Goal: Use online tool/utility: Utilize a website feature to perform a specific function

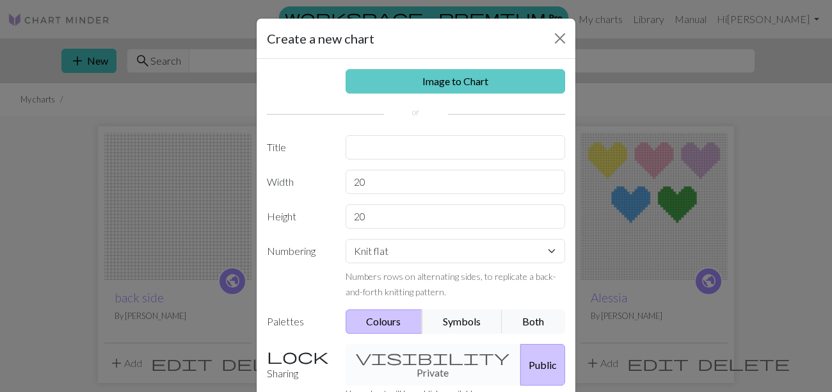
click at [406, 92] on link "Image to Chart" at bounding box center [456, 81] width 220 height 24
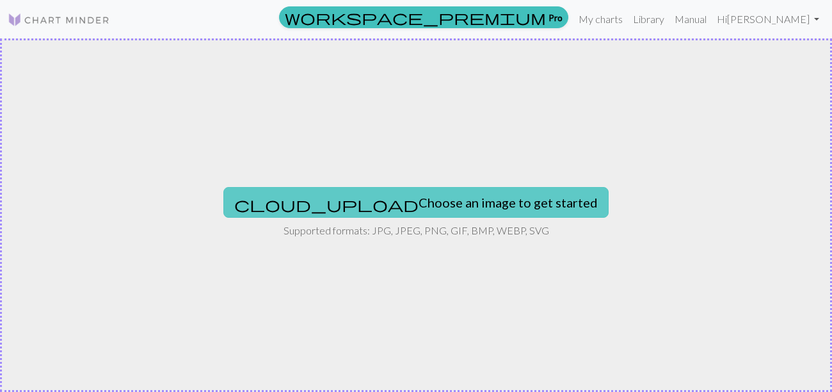
click at [412, 200] on button "cloud_upload Choose an image to get started" at bounding box center [415, 202] width 385 height 31
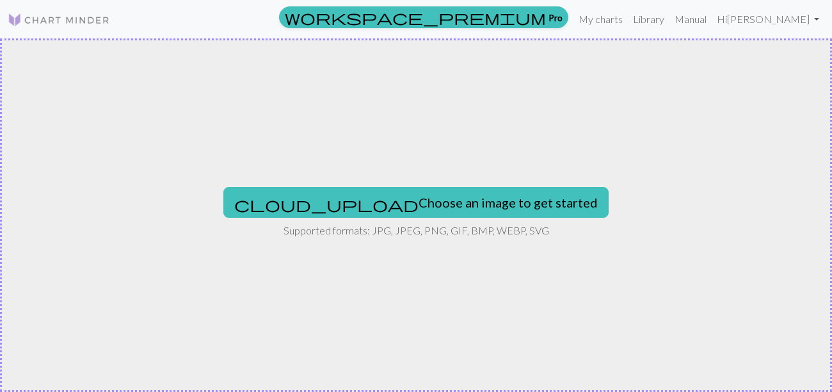
type input "C:\fakepath\Screenshot [DATE] 9.54.37 PM.png"
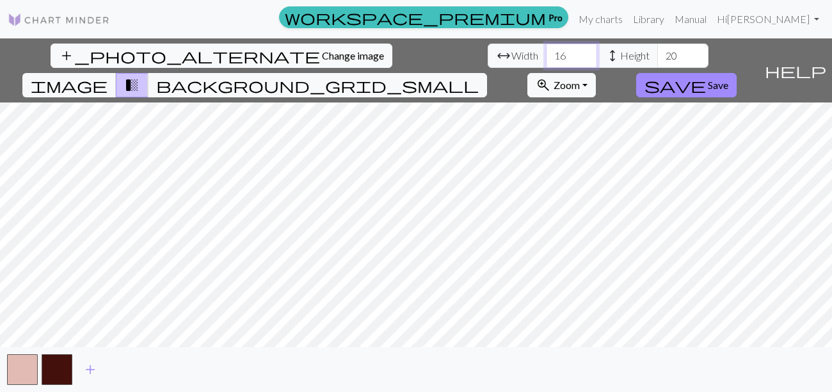
drag, startPoint x: 257, startPoint y: 60, endPoint x: 245, endPoint y: 60, distance: 12.2
click at [546, 60] on input "16" at bounding box center [571, 56] width 51 height 24
type input "50"
drag, startPoint x: 375, startPoint y: 53, endPoint x: 356, endPoint y: 53, distance: 19.2
click at [658, 53] on input "20" at bounding box center [683, 56] width 51 height 24
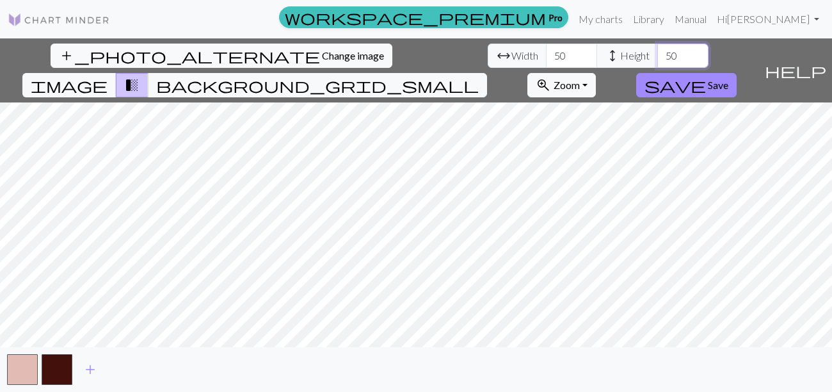
type input "50"
click at [546, 58] on input "50" at bounding box center [571, 56] width 51 height 24
type input "100"
drag, startPoint x: 379, startPoint y: 57, endPoint x: 352, endPoint y: 56, distance: 27.6
click at [658, 56] on input "50" at bounding box center [683, 56] width 51 height 24
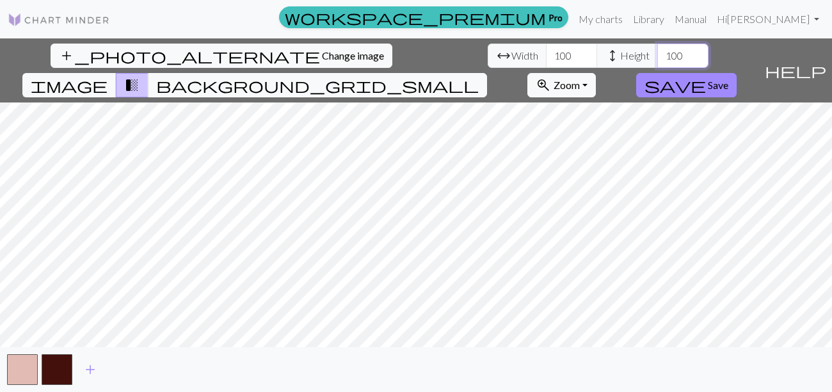
type input "100"
click at [88, 371] on span "add" at bounding box center [90, 369] width 15 height 18
click at [122, 373] on span "add" at bounding box center [124, 369] width 15 height 18
click at [164, 373] on span "add" at bounding box center [159, 369] width 15 height 18
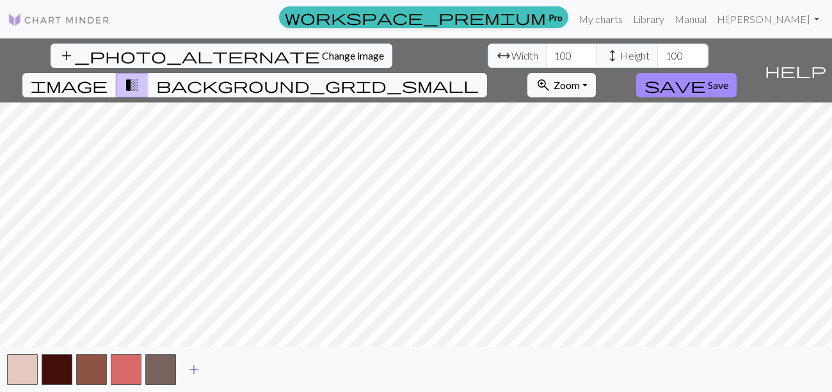
click at [191, 371] on span "add" at bounding box center [193, 369] width 15 height 18
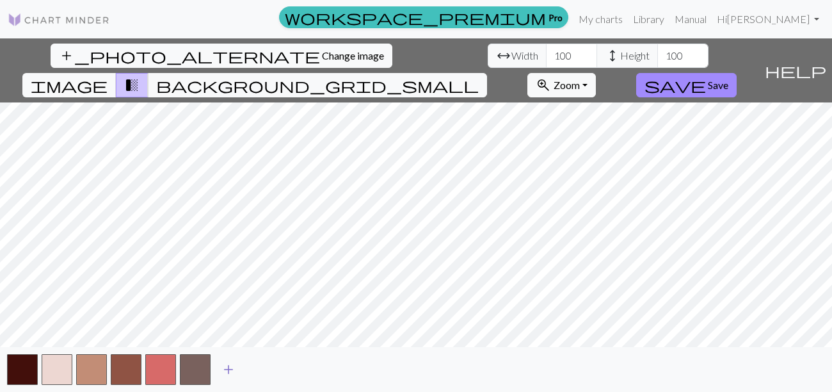
click at [229, 370] on span "add" at bounding box center [228, 369] width 15 height 18
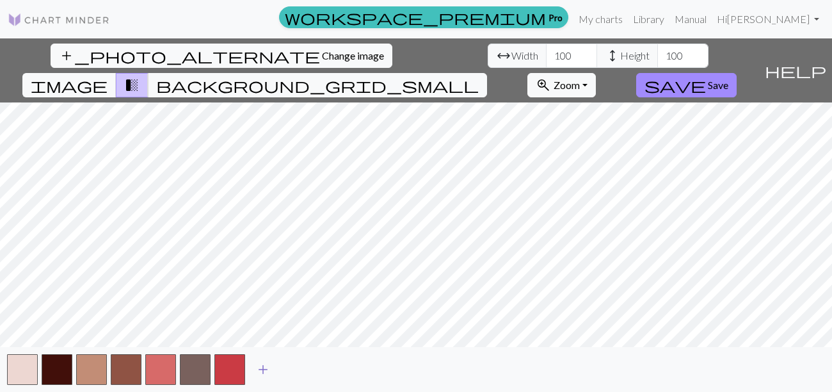
click at [263, 372] on span "add" at bounding box center [262, 369] width 15 height 18
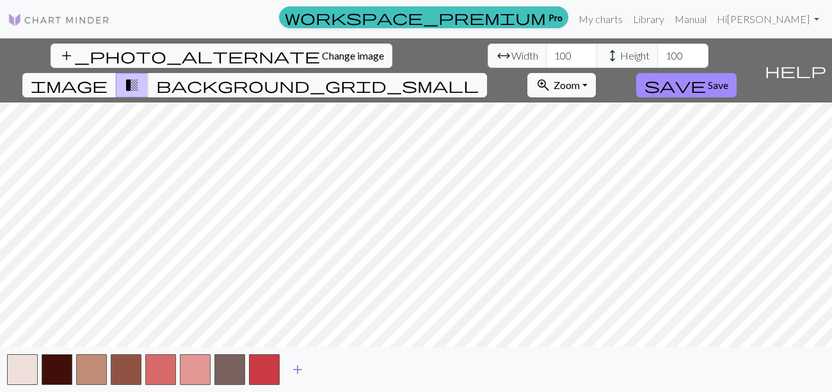
click at [306, 374] on button "add" at bounding box center [298, 369] width 32 height 24
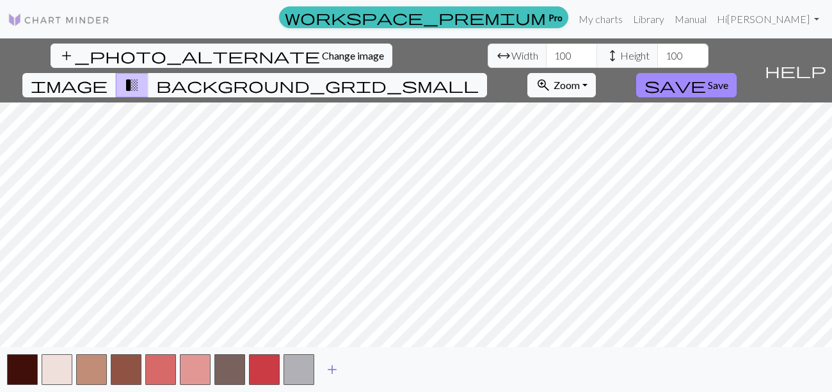
click at [325, 368] on span "add" at bounding box center [332, 369] width 15 height 18
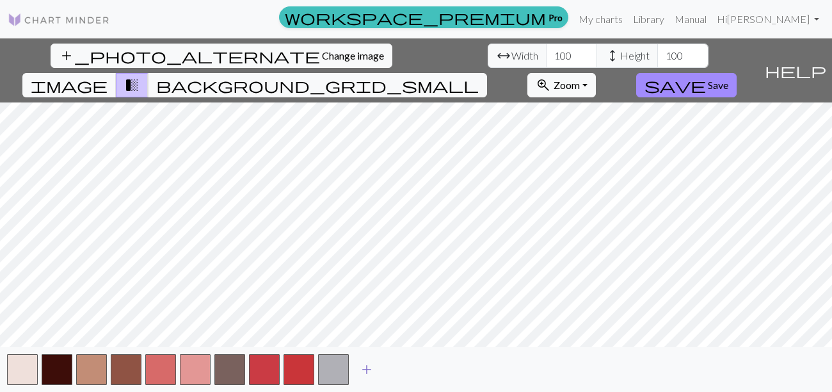
click at [369, 373] on span "add" at bounding box center [366, 369] width 15 height 18
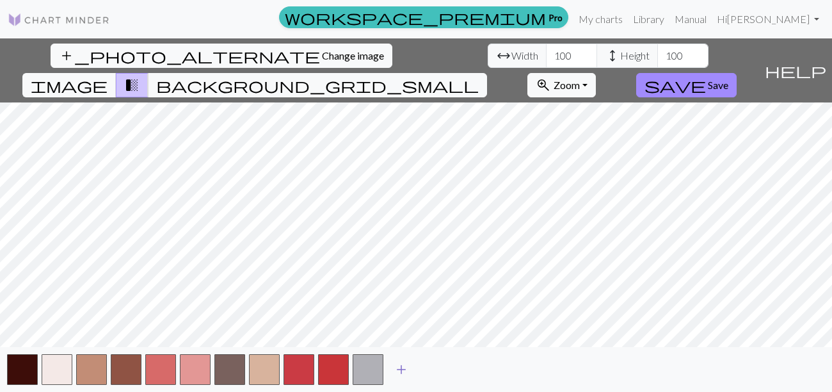
click at [397, 371] on span "add" at bounding box center [401, 369] width 15 height 18
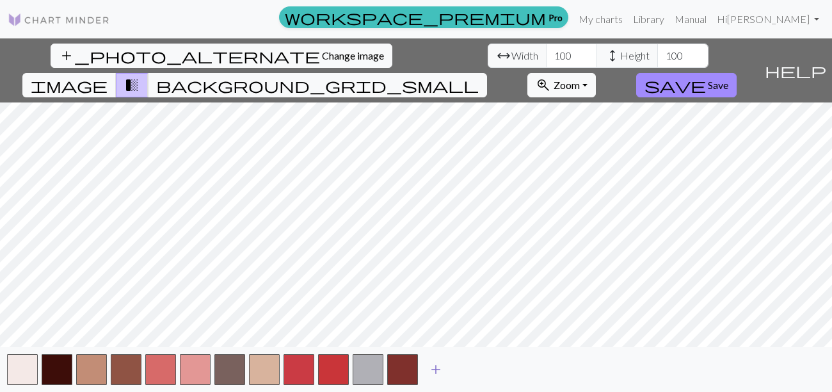
click at [437, 371] on span "add" at bounding box center [435, 369] width 15 height 18
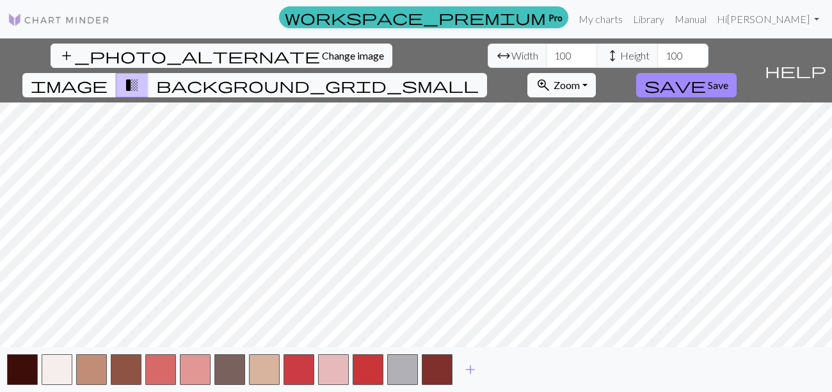
click at [108, 76] on span "image" at bounding box center [69, 85] width 77 height 18
click at [140, 76] on span "transition_fade" at bounding box center [131, 85] width 15 height 18
click at [117, 73] on button "image" at bounding box center [69, 85] width 94 height 24
click at [140, 76] on span "transition_fade" at bounding box center [131, 85] width 15 height 18
click at [479, 76] on span "background_grid_small" at bounding box center [317, 85] width 323 height 18
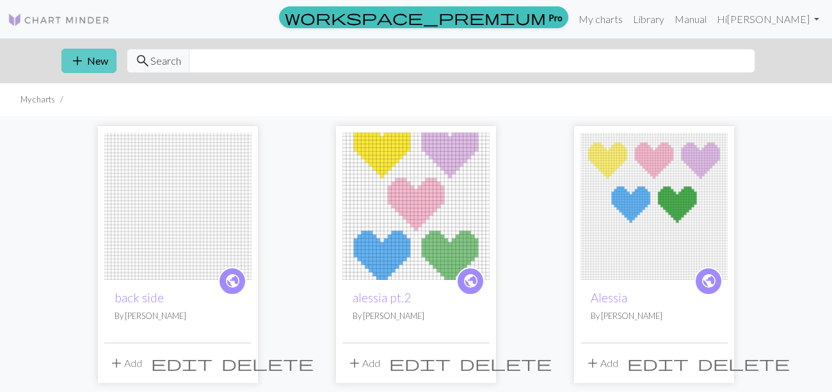
click at [106, 67] on button "add New" at bounding box center [88, 61] width 55 height 24
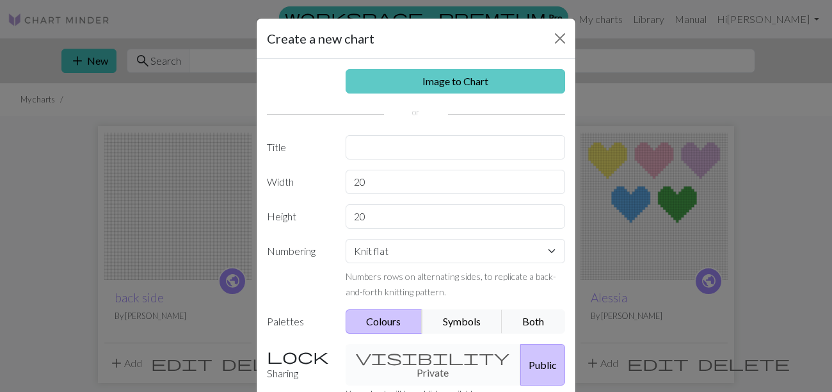
click at [413, 81] on link "Image to Chart" at bounding box center [456, 81] width 220 height 24
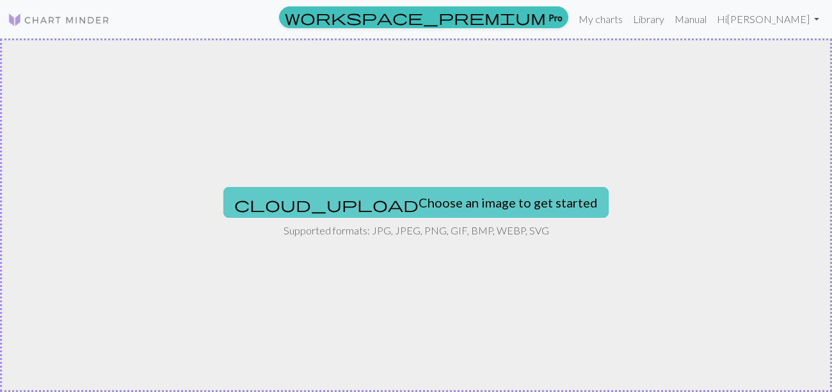
click at [401, 207] on button "cloud_upload Choose an image to get started" at bounding box center [415, 202] width 385 height 31
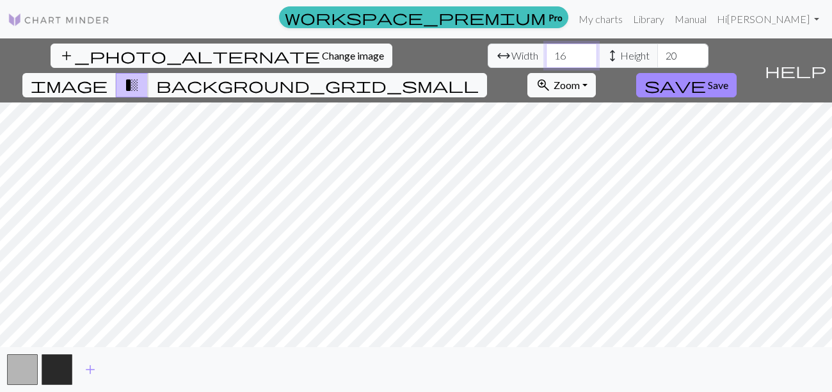
drag, startPoint x: 256, startPoint y: 61, endPoint x: 232, endPoint y: 59, distance: 23.8
click at [488, 59] on div "arrow_range Width 16 height Height 20" at bounding box center [598, 56] width 221 height 24
type input "50"
click at [488, 54] on div "arrow_range Width 50 height Height 20" at bounding box center [598, 56] width 221 height 24
type input "50"
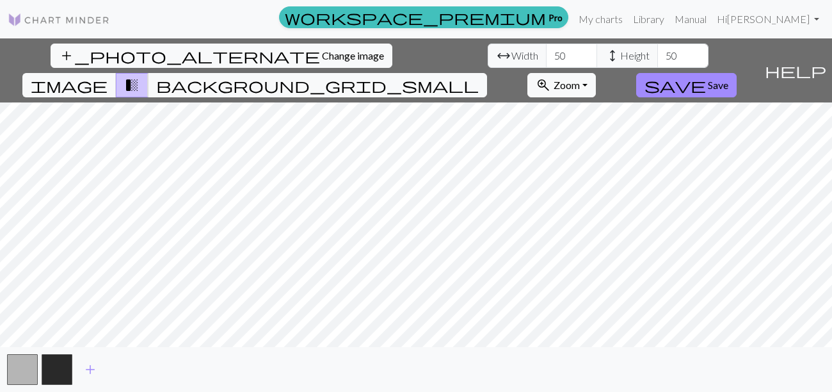
click at [412, 347] on div "add_photo_alternate Change image arrow_range Width 50 height Height 50 image tr…" at bounding box center [416, 214] width 832 height 353
click at [89, 378] on span "add" at bounding box center [90, 369] width 15 height 18
click at [124, 374] on span "add" at bounding box center [124, 369] width 15 height 18
click at [164, 371] on span "add" at bounding box center [159, 369] width 15 height 18
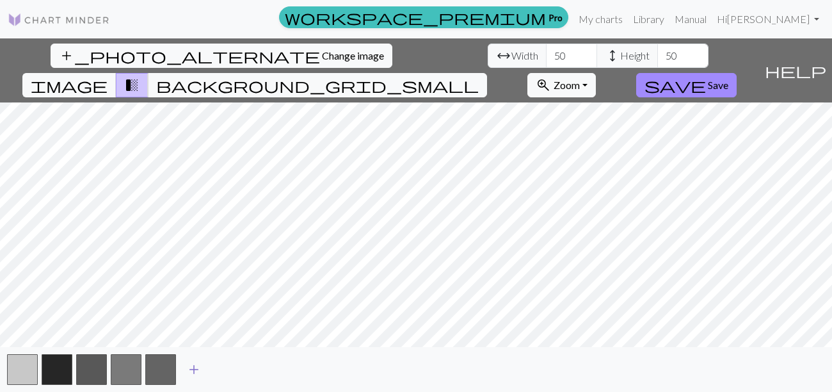
click at [197, 371] on span "add" at bounding box center [193, 369] width 15 height 18
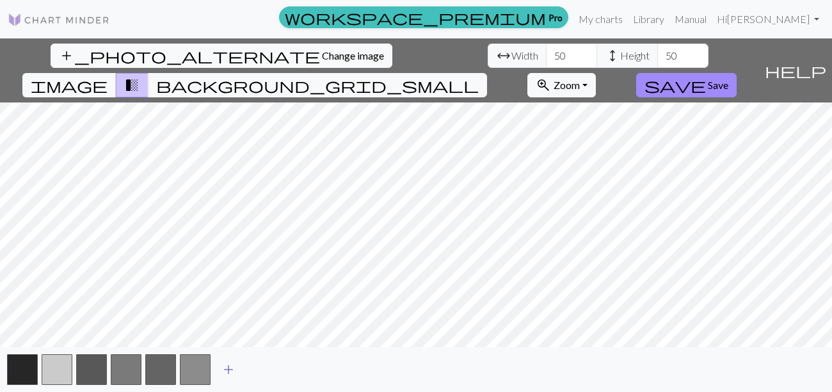
click at [227, 371] on span "add" at bounding box center [228, 369] width 15 height 18
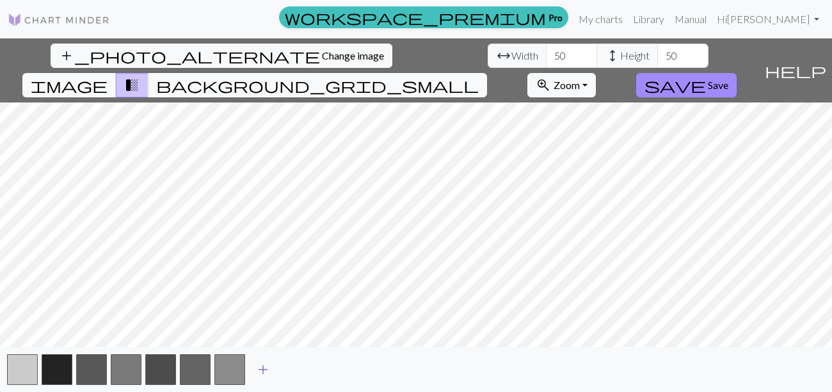
click at [276, 367] on button "add" at bounding box center [263, 369] width 32 height 24
click at [301, 369] on span "add" at bounding box center [297, 369] width 15 height 18
click at [334, 369] on span "add" at bounding box center [332, 369] width 15 height 18
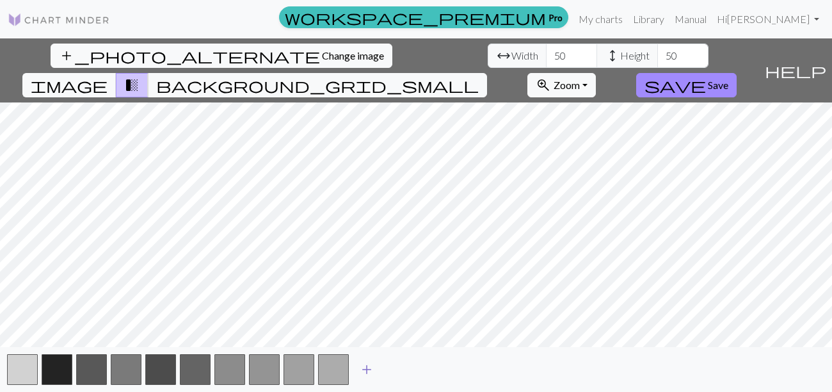
click at [368, 371] on span "add" at bounding box center [366, 369] width 15 height 18
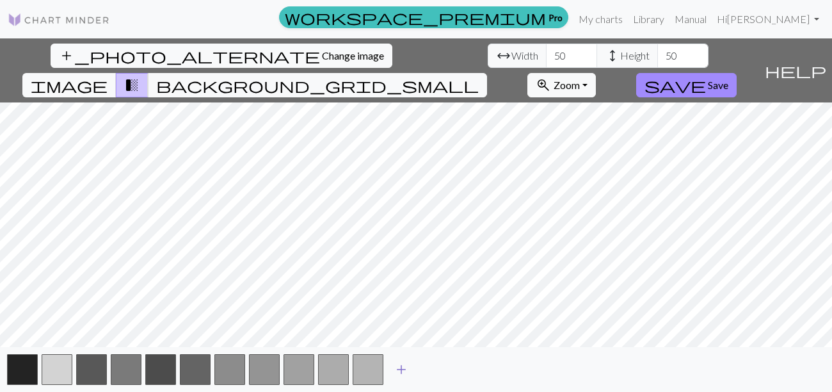
click at [402, 376] on span "add" at bounding box center [401, 369] width 15 height 18
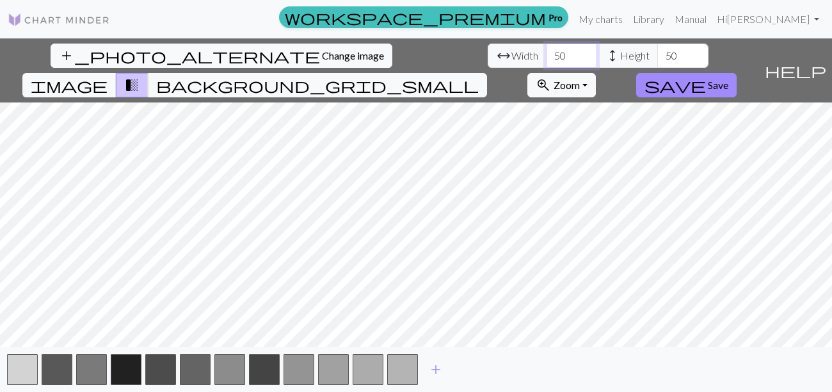
drag, startPoint x: 261, startPoint y: 60, endPoint x: 241, endPoint y: 59, distance: 19.9
click at [546, 59] on input "50" at bounding box center [571, 56] width 51 height 24
type input "60"
drag, startPoint x: 369, startPoint y: 53, endPoint x: 350, endPoint y: 53, distance: 19.8
click at [658, 53] on input "50" at bounding box center [683, 56] width 51 height 24
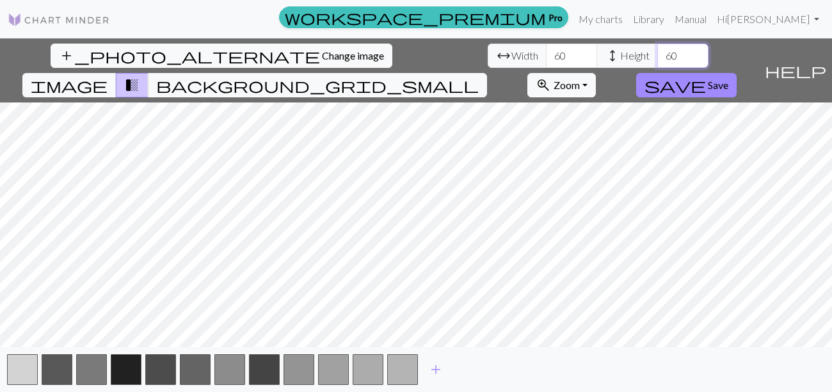
type input "60"
click at [417, 348] on div "add_photo_alternate Change image arrow_range Width 60 height Height 60 image tr…" at bounding box center [416, 214] width 832 height 353
click at [487, 73] on button "background_grid_small" at bounding box center [317, 85] width 339 height 24
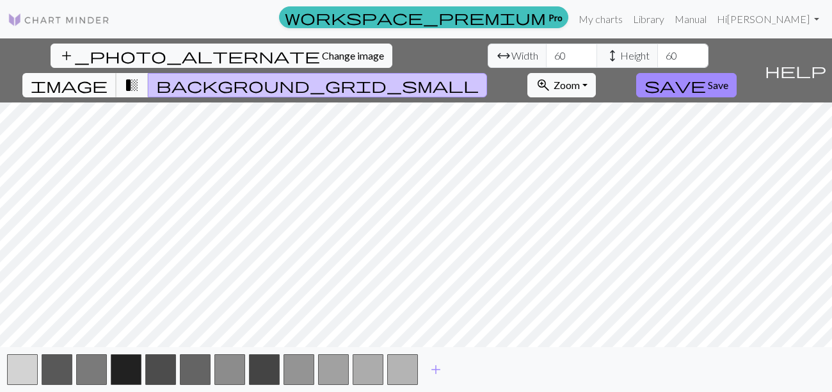
click at [108, 76] on span "image" at bounding box center [69, 85] width 77 height 18
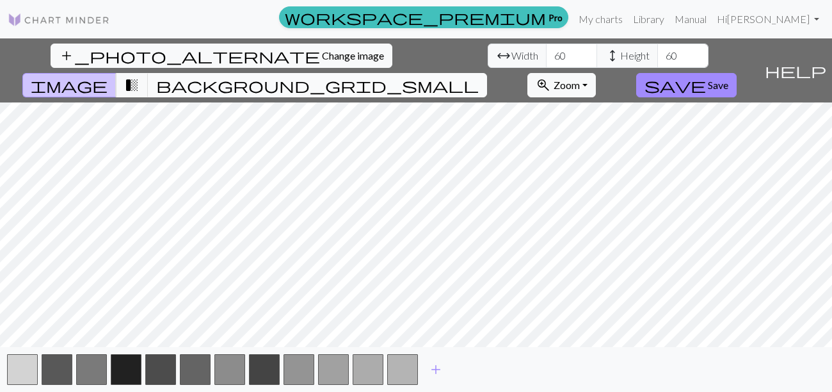
click at [479, 76] on span "background_grid_small" at bounding box center [317, 85] width 323 height 18
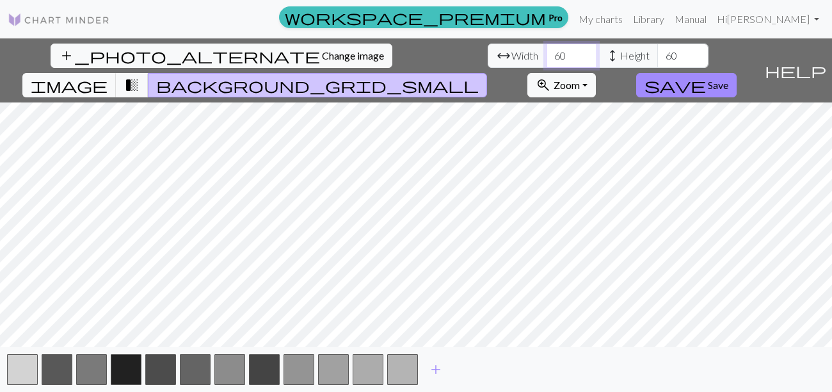
drag, startPoint x: 279, startPoint y: 54, endPoint x: 221, endPoint y: 52, distance: 58.3
click at [488, 52] on div "arrow_range Width 60 height Height 60" at bounding box center [598, 56] width 221 height 24
type input "100"
click at [488, 59] on div "arrow_range Width 100 height Height 60" at bounding box center [598, 56] width 221 height 24
type input "100"
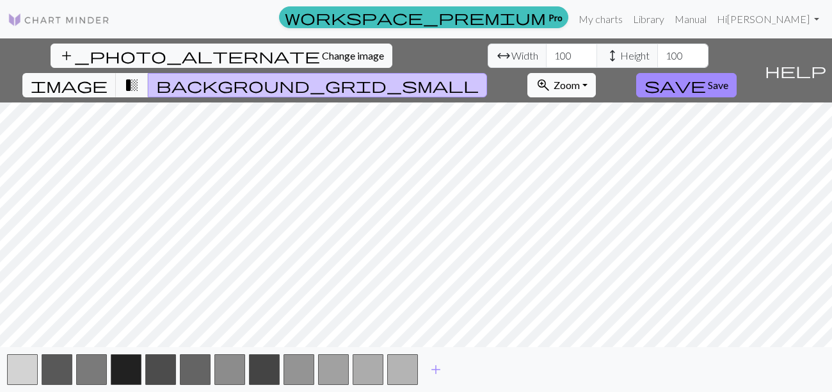
click at [580, 79] on span "Zoom" at bounding box center [567, 85] width 26 height 12
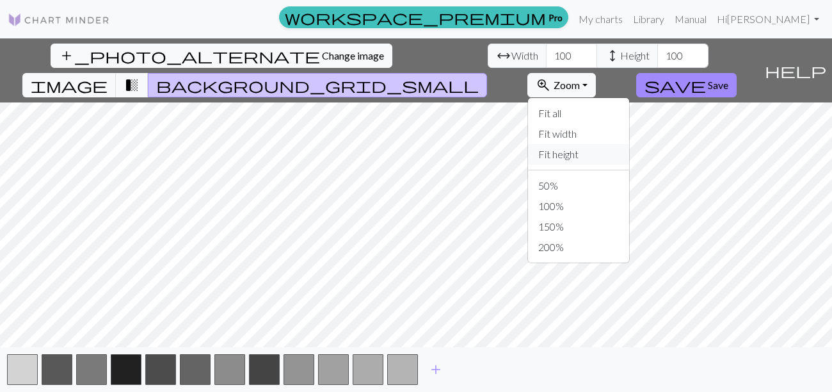
click at [629, 144] on button "Fit height" at bounding box center [578, 154] width 101 height 20
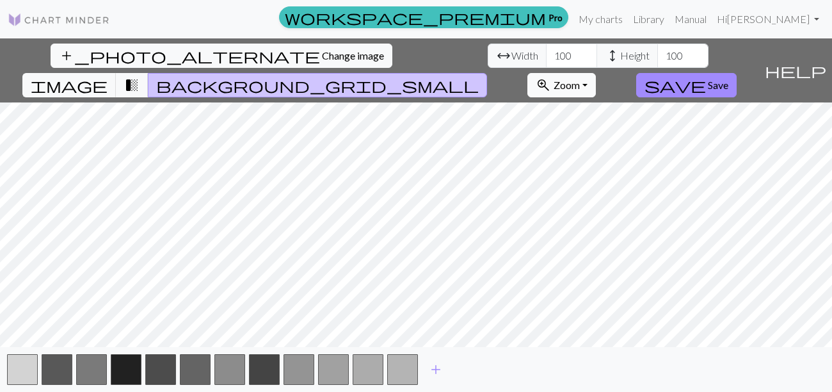
click at [551, 76] on span "zoom_in" at bounding box center [543, 85] width 15 height 18
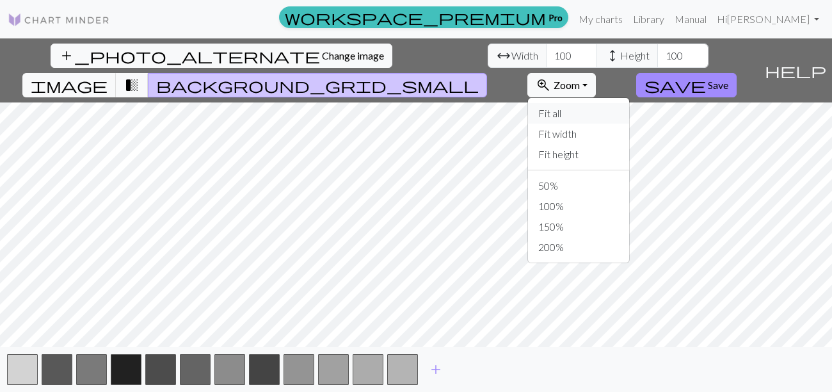
click at [617, 103] on button "Fit all" at bounding box center [578, 113] width 101 height 20
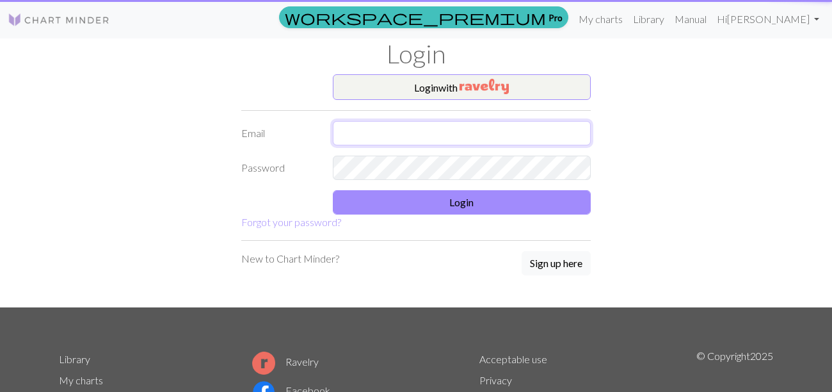
type input "[EMAIL_ADDRESS][DOMAIN_NAME]"
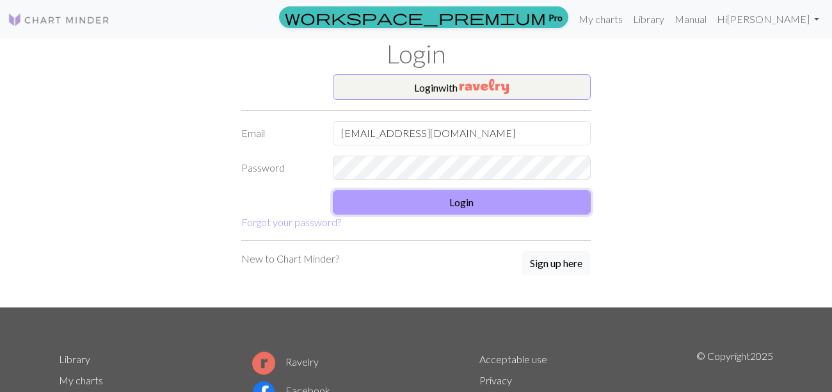
click at [405, 204] on button "Login" at bounding box center [462, 202] width 259 height 24
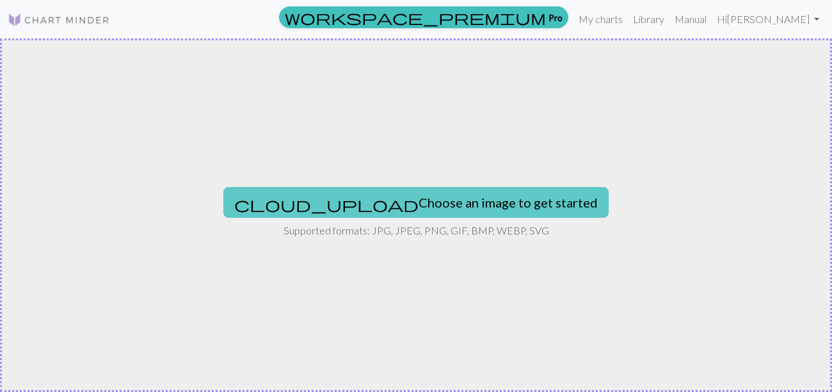
click at [386, 211] on button "cloud_upload Choose an image to get started" at bounding box center [415, 202] width 385 height 31
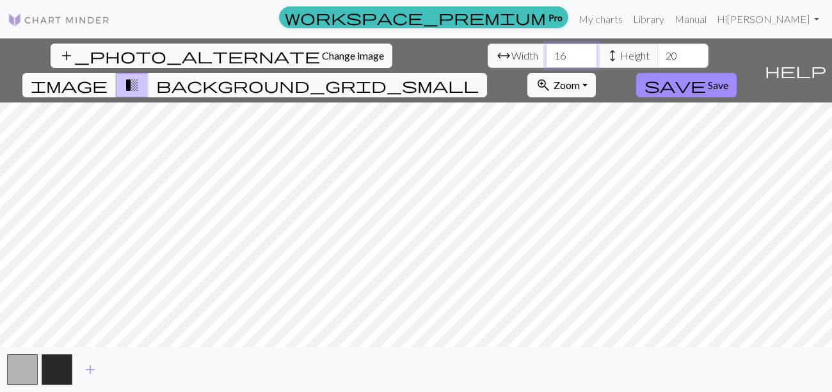
click at [546, 63] on input "16" at bounding box center [571, 56] width 51 height 24
drag, startPoint x: 257, startPoint y: 63, endPoint x: 228, endPoint y: 60, distance: 29.6
click at [488, 60] on div "arrow_range Width 16 height Height 20" at bounding box center [598, 56] width 221 height 24
type input "100"
click at [488, 56] on div "arrow_range Width 100 height Height 20" at bounding box center [598, 56] width 221 height 24
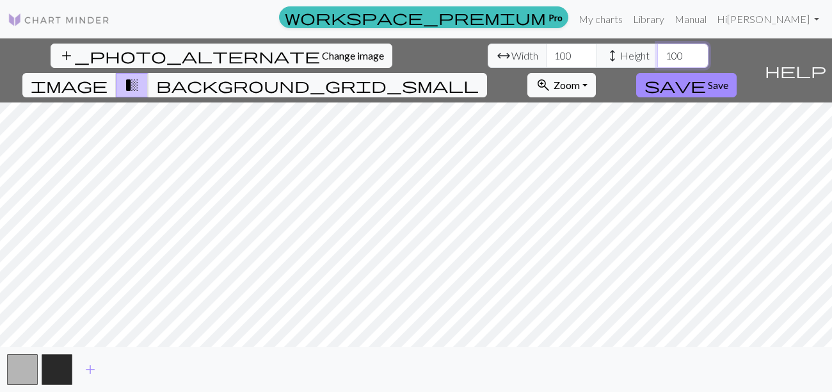
type input "100"
click at [479, 76] on span "background_grid_small" at bounding box center [317, 85] width 323 height 18
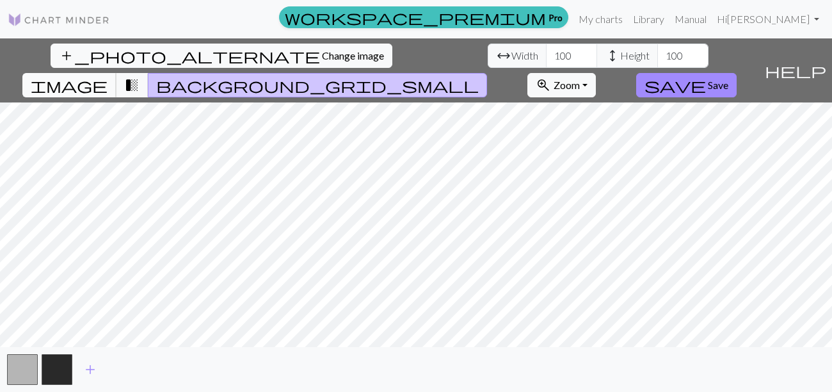
click at [108, 76] on span "image" at bounding box center [69, 85] width 77 height 18
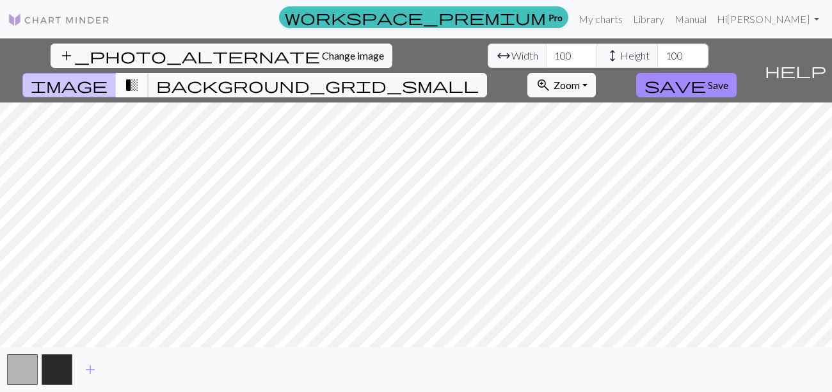
click at [140, 76] on span "transition_fade" at bounding box center [131, 85] width 15 height 18
click at [89, 369] on span "add" at bounding box center [90, 369] width 15 height 18
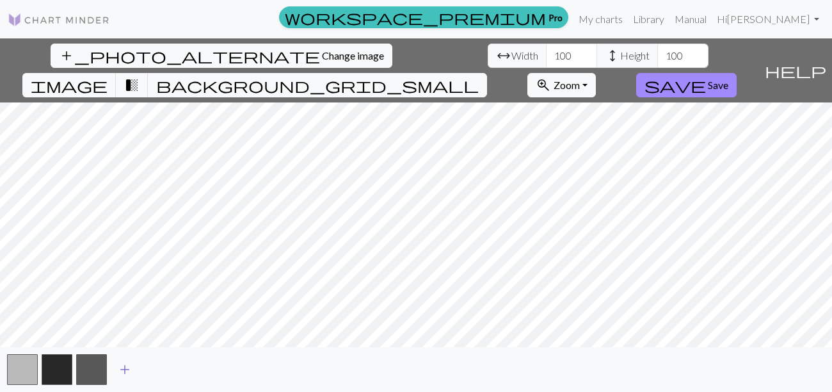
click at [126, 371] on span "add" at bounding box center [124, 369] width 15 height 18
click at [159, 368] on span "add" at bounding box center [159, 369] width 15 height 18
click at [479, 76] on span "background_grid_small" at bounding box center [317, 85] width 323 height 18
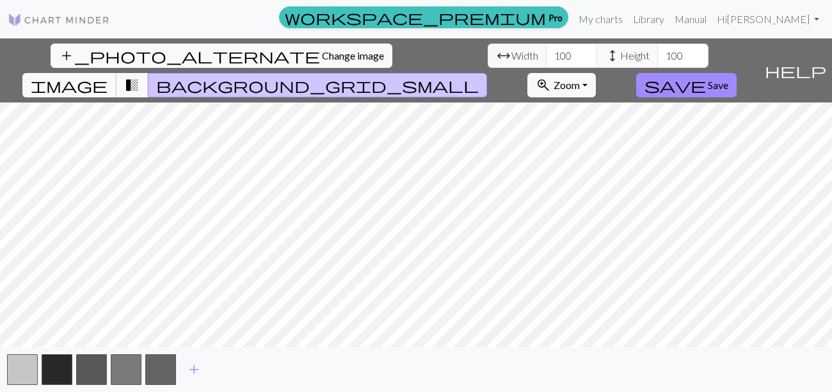
click at [108, 76] on span "image" at bounding box center [69, 85] width 77 height 18
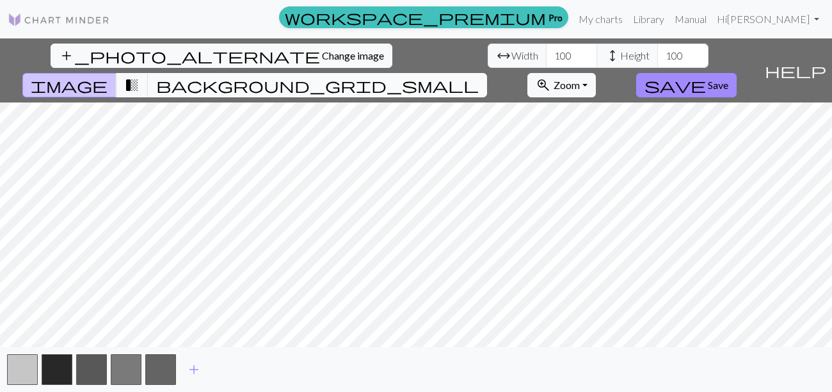
click at [479, 76] on span "background_grid_small" at bounding box center [317, 85] width 323 height 18
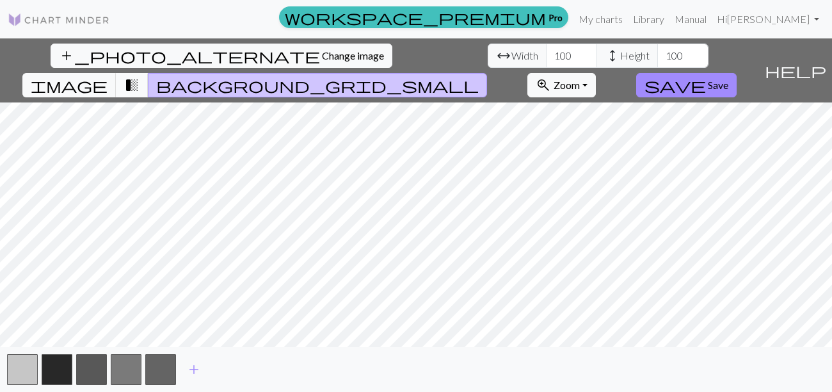
click at [140, 76] on span "transition_fade" at bounding box center [131, 85] width 15 height 18
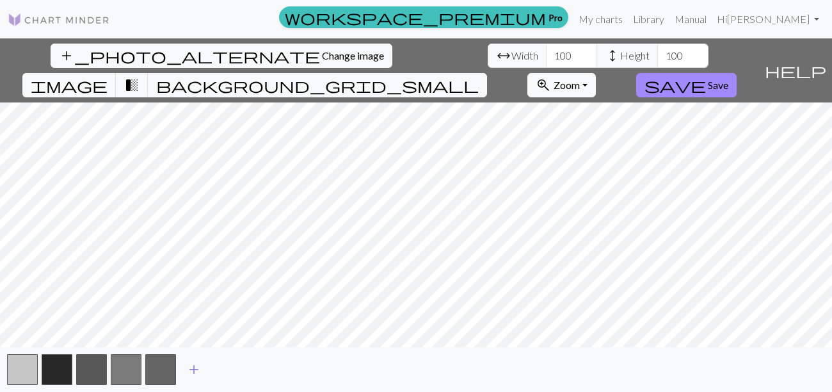
click at [195, 368] on span "add" at bounding box center [193, 369] width 15 height 18
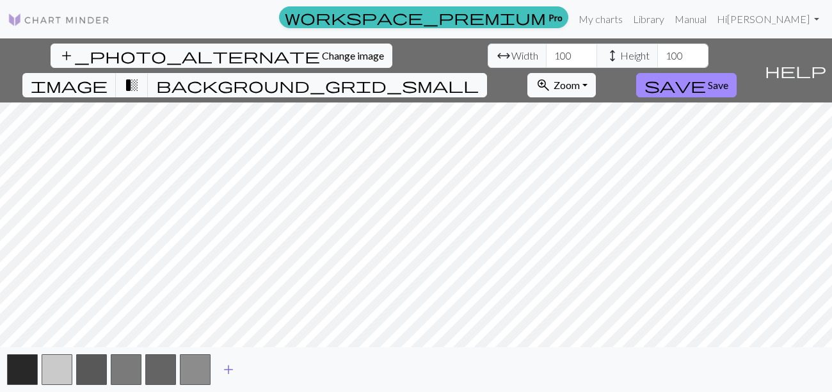
click at [232, 372] on span "add" at bounding box center [228, 369] width 15 height 18
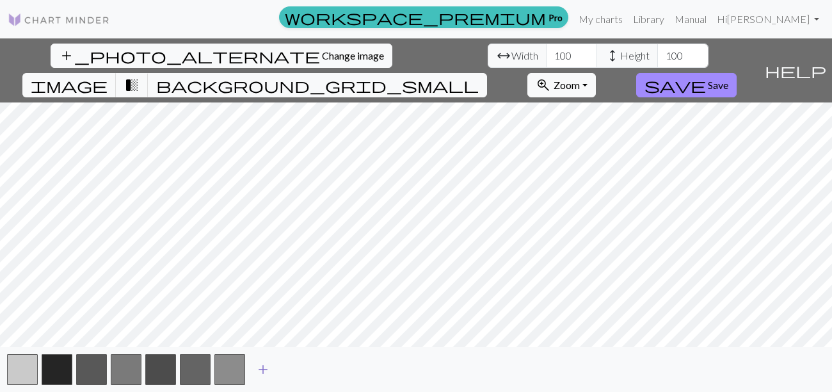
click at [270, 371] on span "add" at bounding box center [262, 369] width 15 height 18
click at [57, 371] on button "button" at bounding box center [57, 369] width 31 height 31
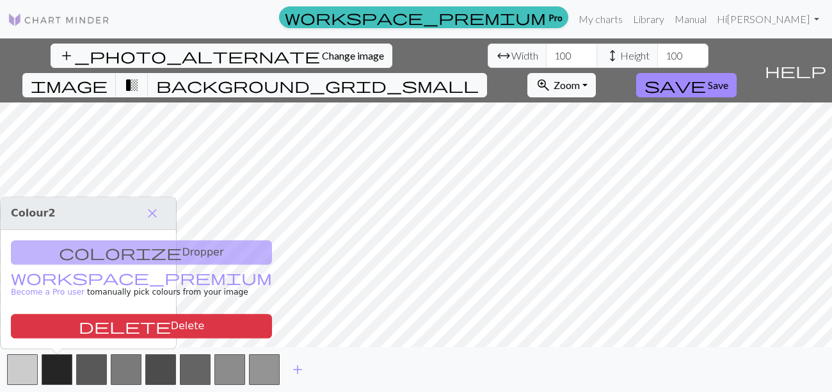
click at [113, 255] on div "colorize Dropper workspace_premium Become a Pro user to manually pick colours f…" at bounding box center [88, 289] width 175 height 118
click at [156, 221] on span "close" at bounding box center [152, 213] width 15 height 18
